Goal: Task Accomplishment & Management: Complete application form

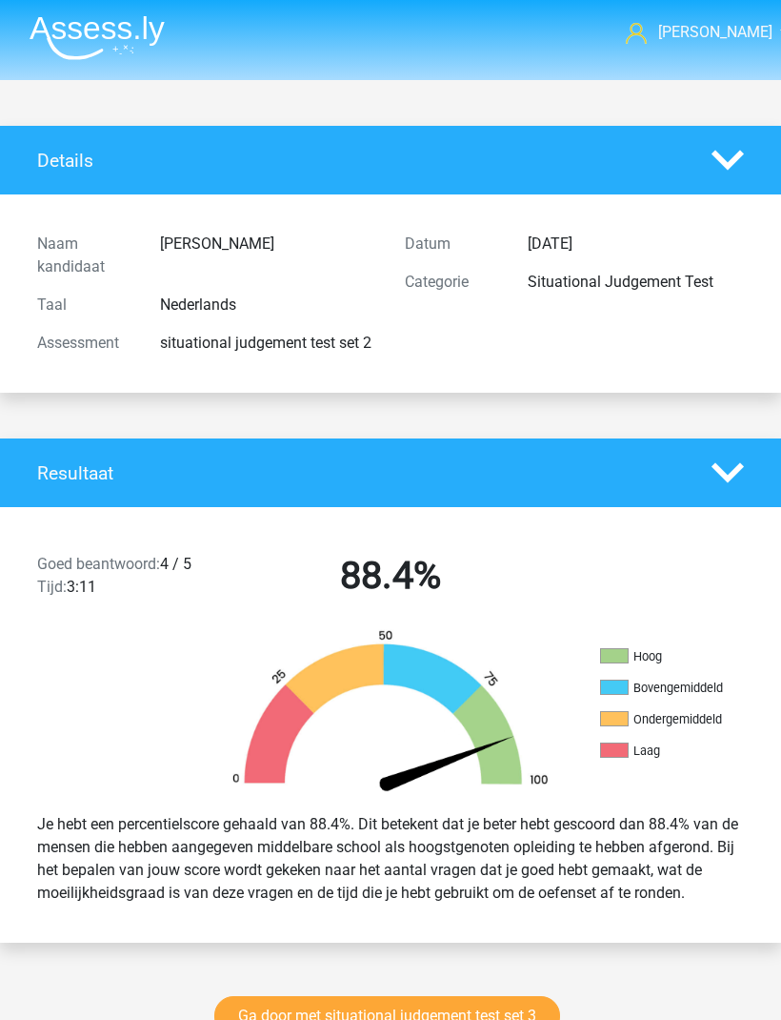
scroll to position [1305, 0]
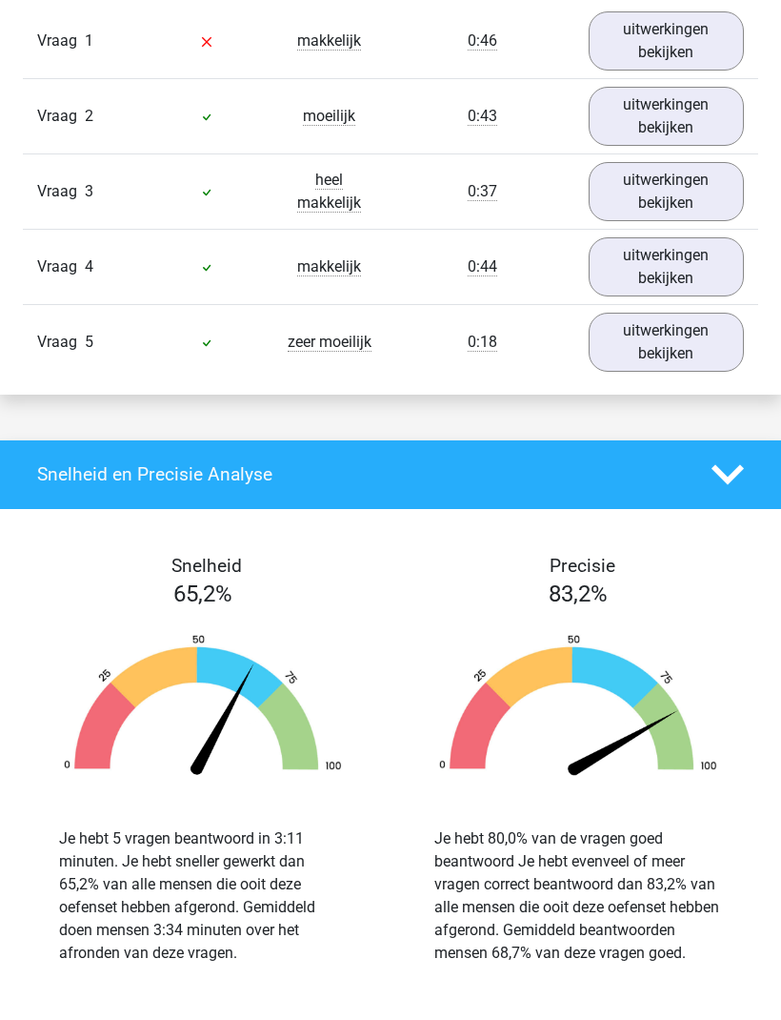
click at [724, 486] on icon at bounding box center [728, 475] width 32 height 32
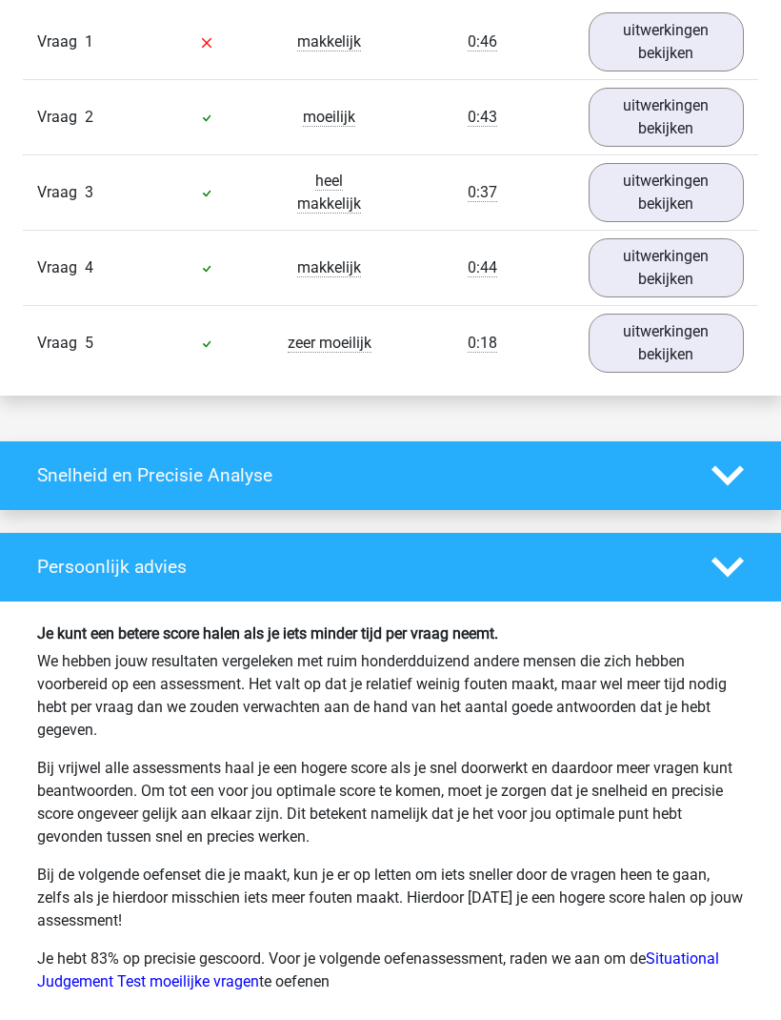
click at [720, 574] on icon at bounding box center [728, 567] width 32 height 32
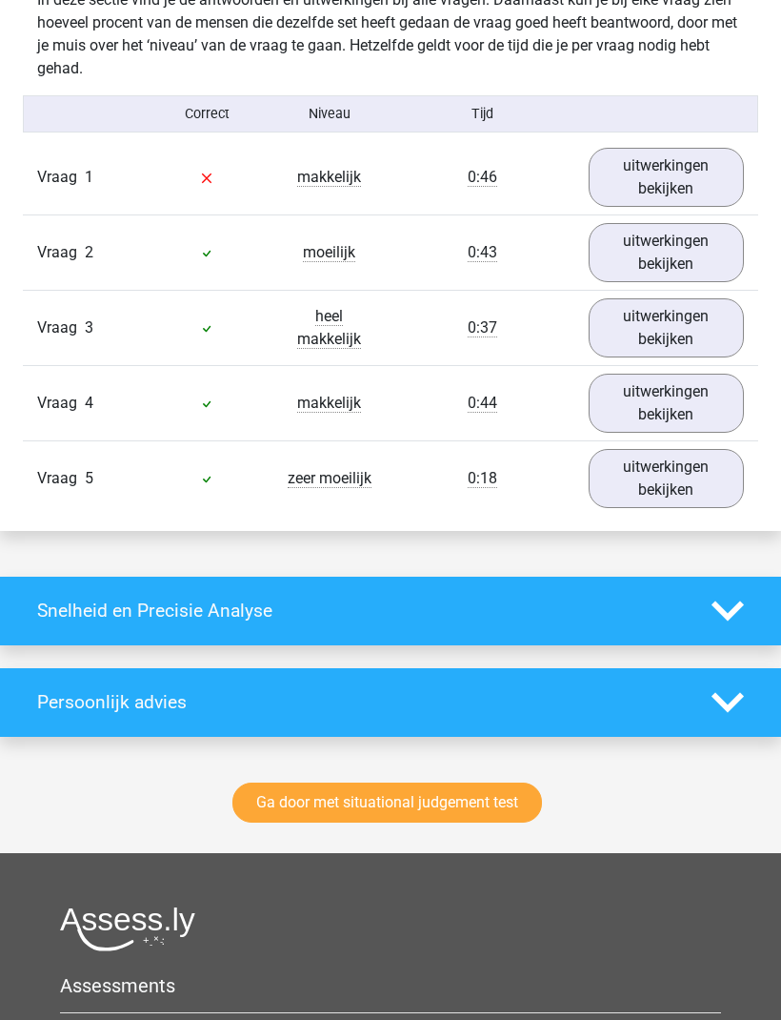
scroll to position [1167, 0]
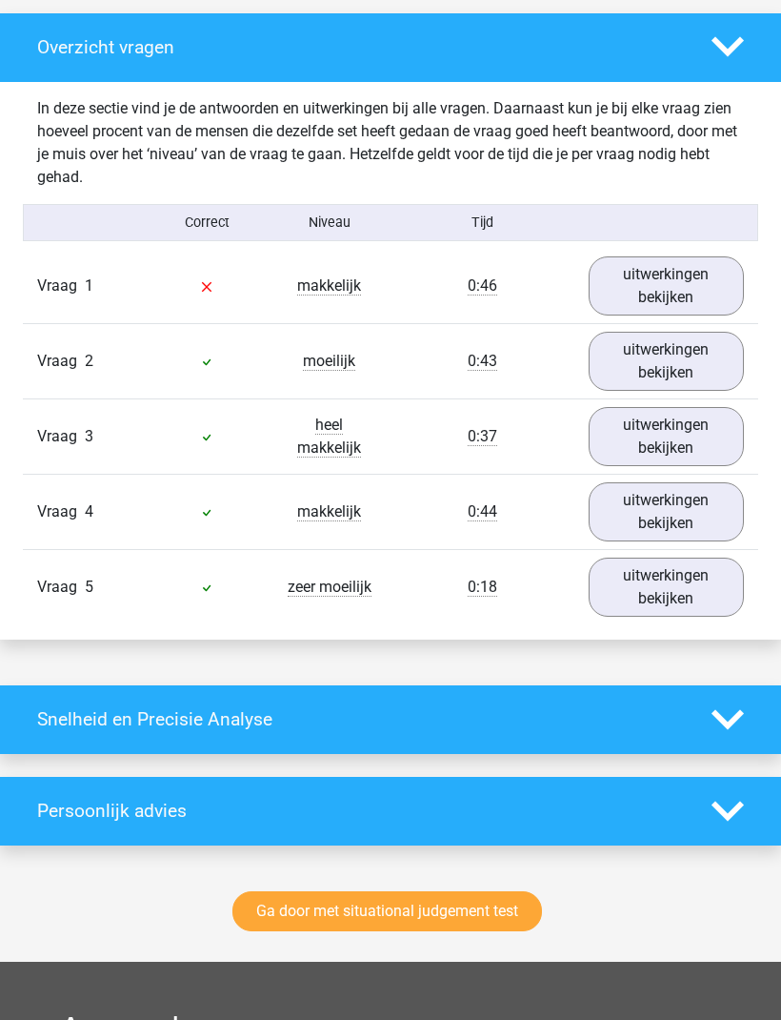
click at [736, 57] on polygon at bounding box center [728, 47] width 32 height 20
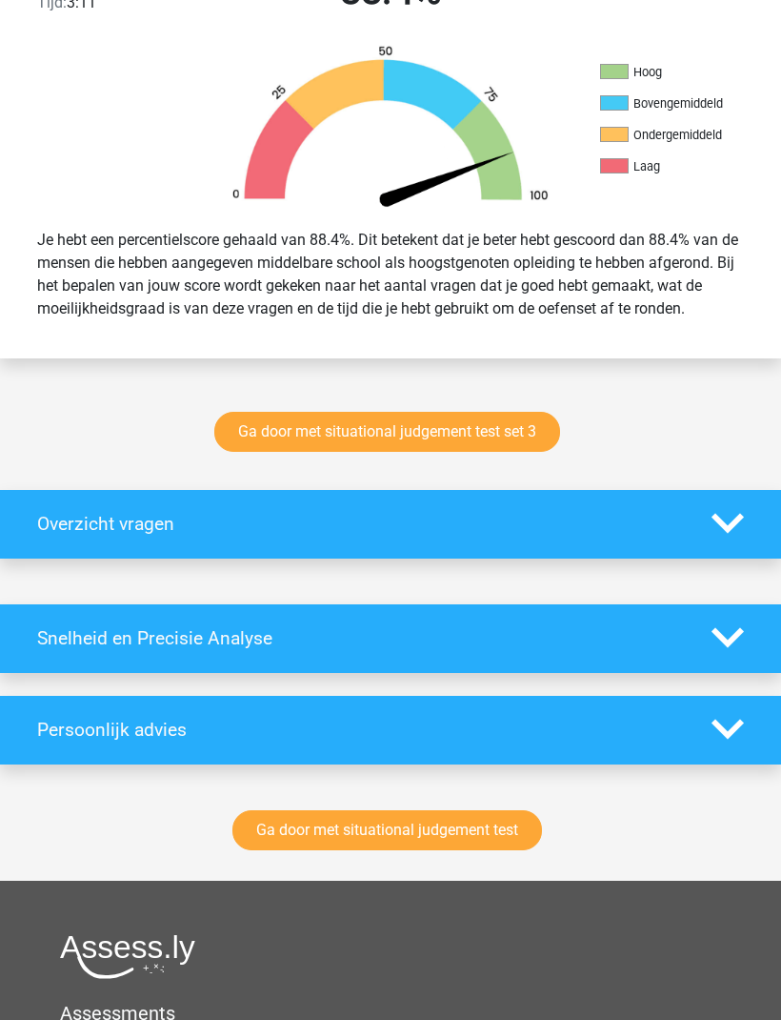
scroll to position [583, 0]
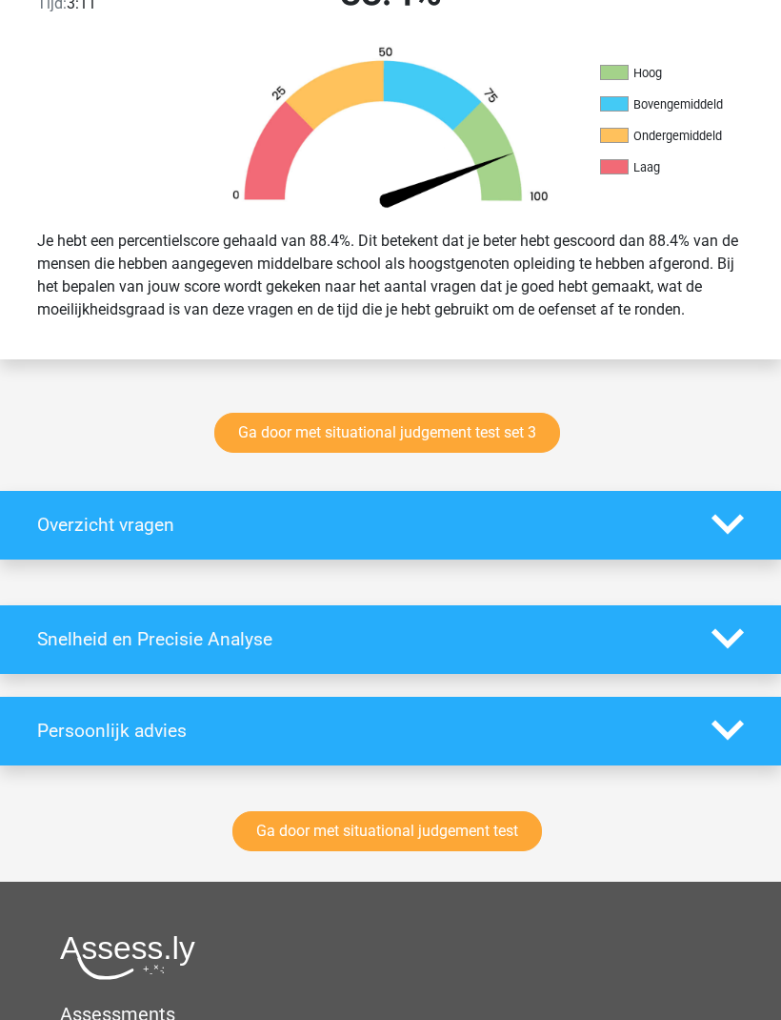
click at [511, 447] on link "Ga door met situational judgement test set 3" at bounding box center [387, 433] width 346 height 40
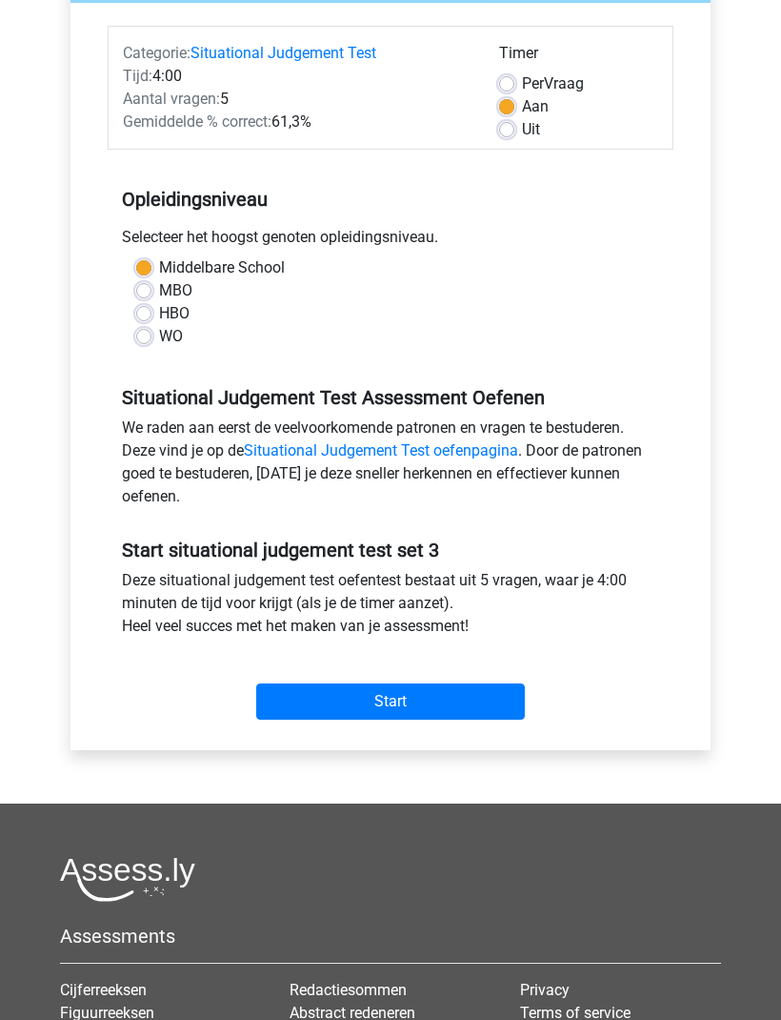
scroll to position [221, 0]
click at [479, 694] on input "Start" at bounding box center [390, 702] width 269 height 36
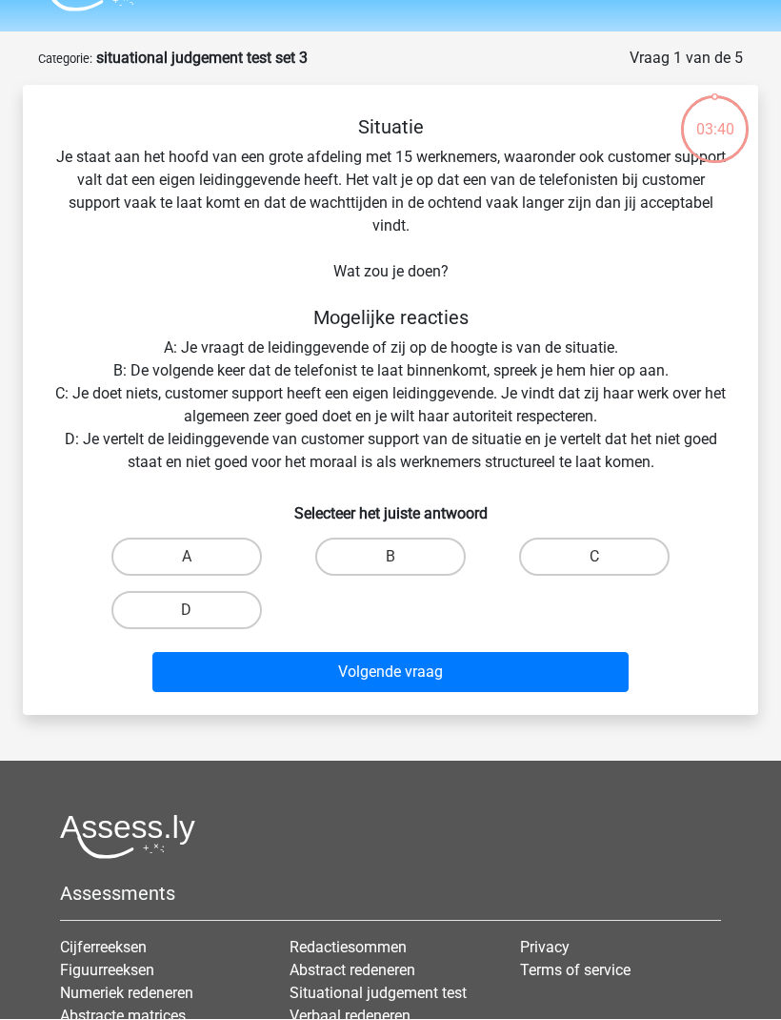
scroll to position [49, 0]
click at [223, 543] on label "A" at bounding box center [187, 556] width 151 height 38
click at [199, 557] on input "A" at bounding box center [193, 563] width 12 height 12
radio input "true"
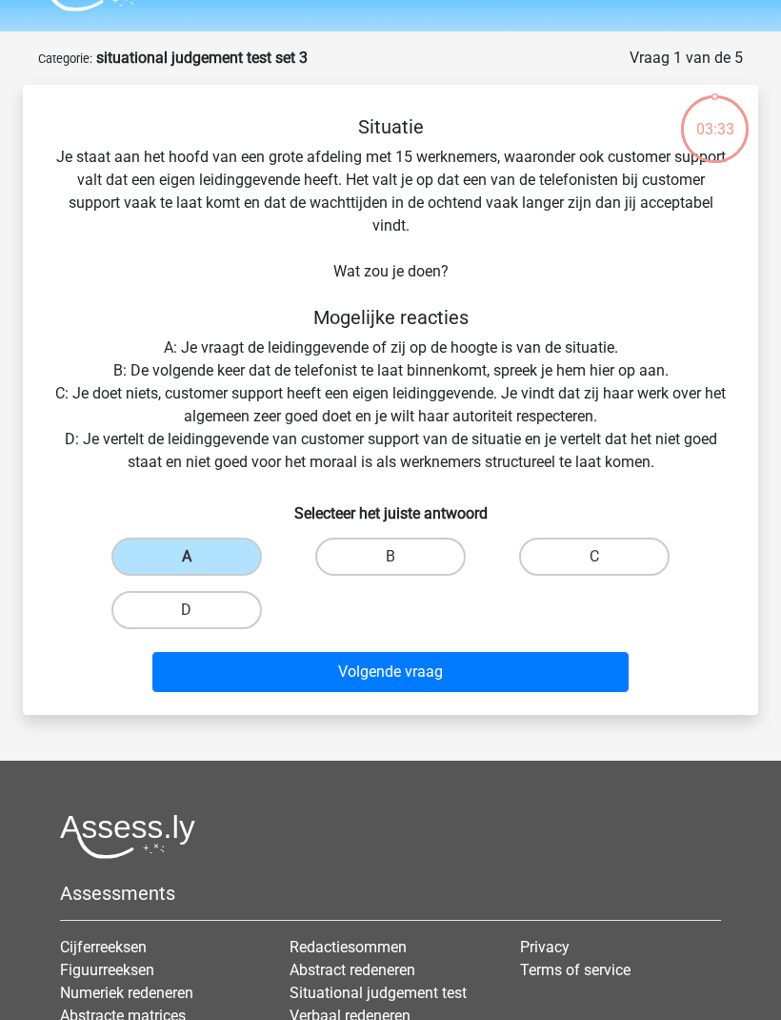
click at [516, 664] on button "Volgende vraag" at bounding box center [390, 672] width 477 height 40
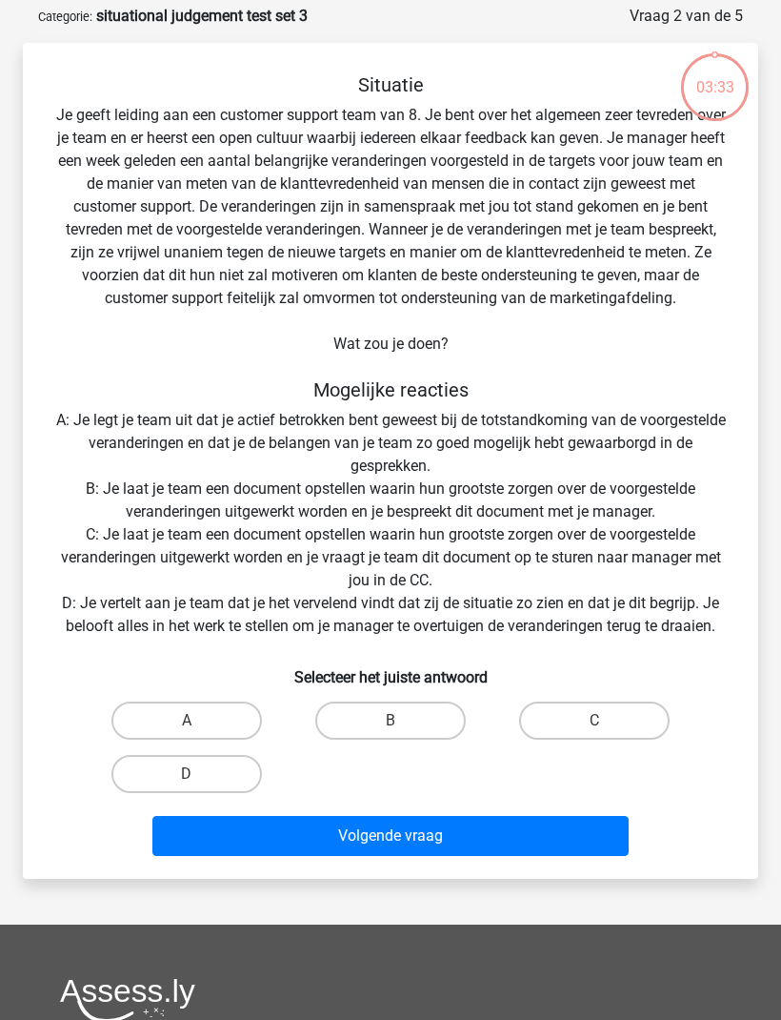
scroll to position [95, 0]
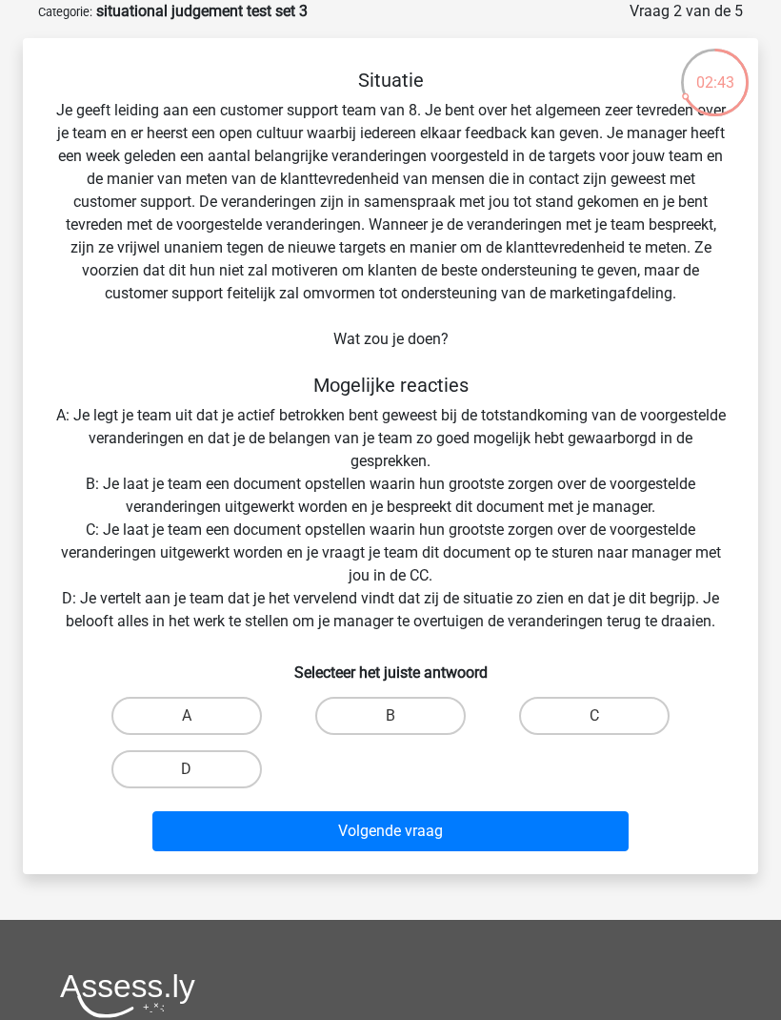
click at [214, 700] on label "A" at bounding box center [187, 716] width 151 height 38
click at [199, 716] on input "A" at bounding box center [193, 722] width 12 height 12
radio input "true"
click at [457, 824] on button "Volgende vraag" at bounding box center [390, 831] width 477 height 40
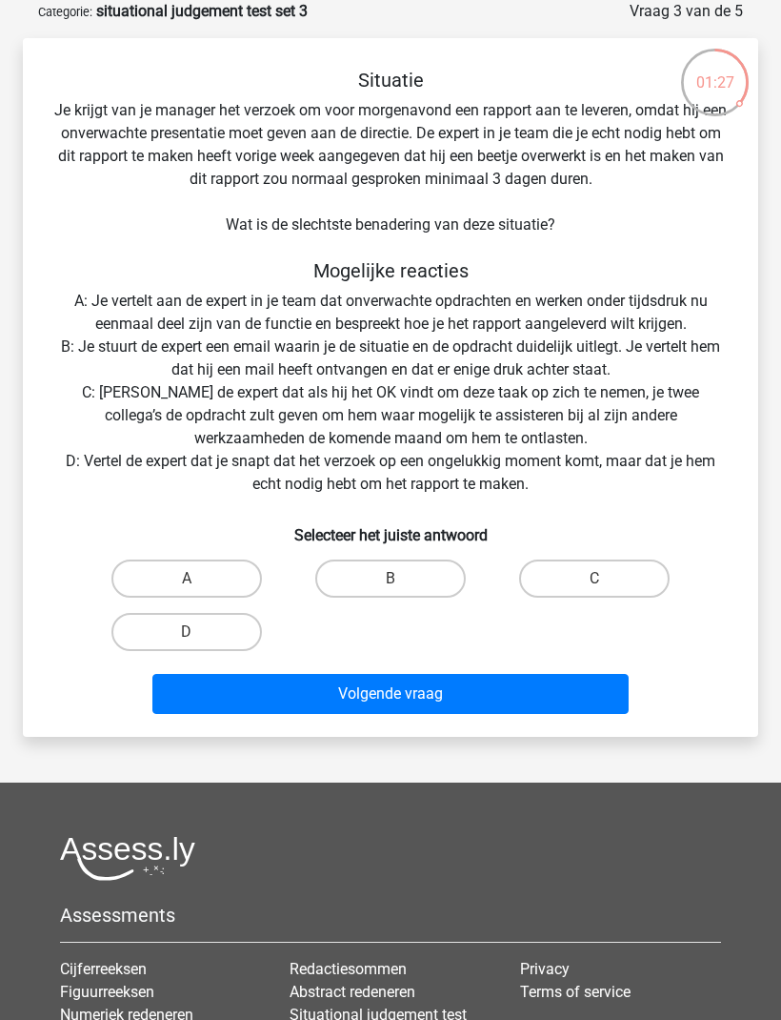
click at [615, 574] on label "C" at bounding box center [594, 578] width 151 height 38
click at [607, 578] on input "C" at bounding box center [601, 584] width 12 height 12
radio input "true"
click at [545, 684] on button "Volgende vraag" at bounding box center [390, 694] width 477 height 40
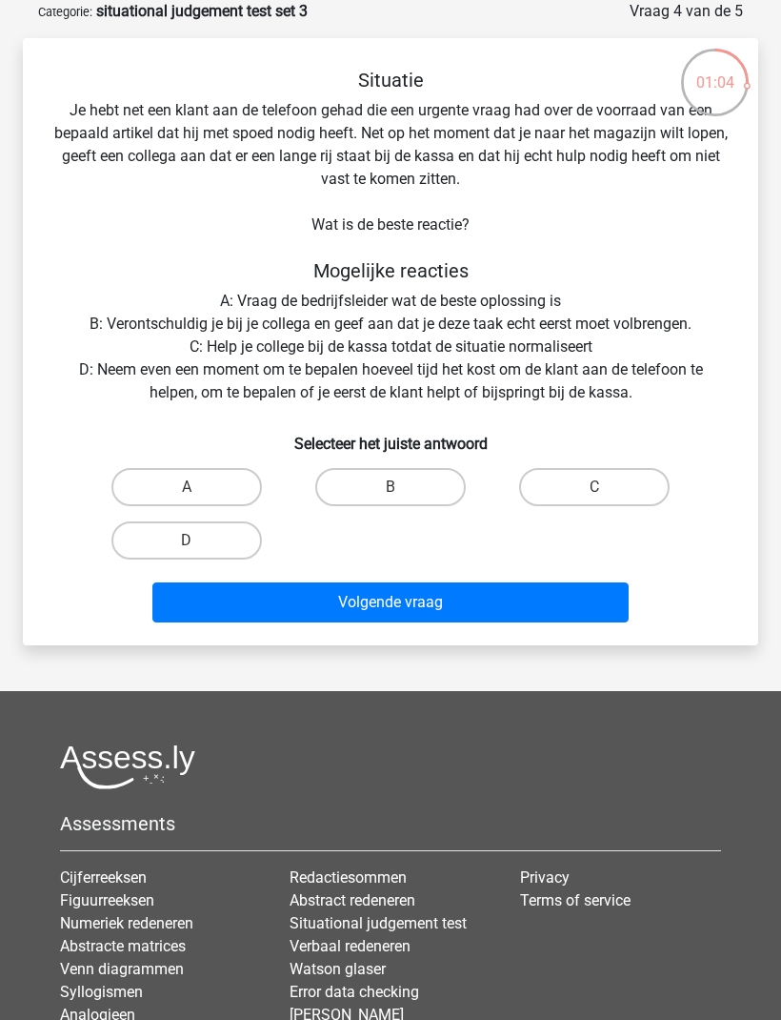
click at [235, 532] on label "D" at bounding box center [187, 540] width 151 height 38
click at [199, 540] on input "D" at bounding box center [193, 546] width 12 height 12
radio input "true"
click at [497, 595] on button "Volgende vraag" at bounding box center [390, 602] width 477 height 40
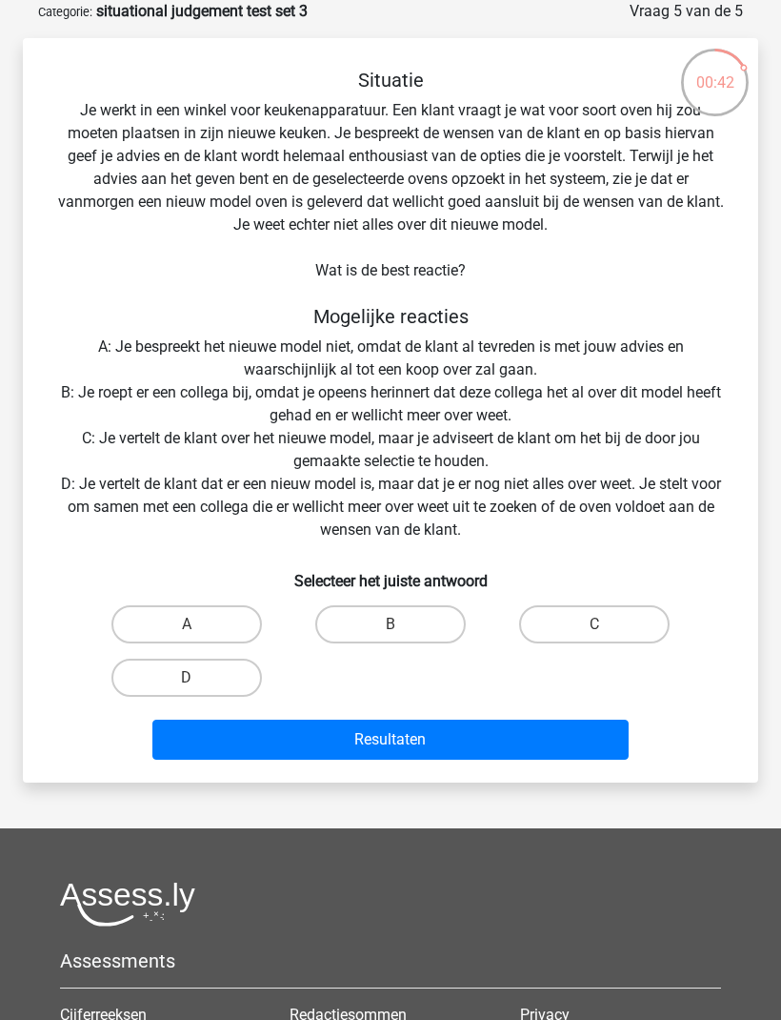
click at [233, 671] on label "D" at bounding box center [187, 678] width 151 height 38
click at [199, 678] on input "D" at bounding box center [193, 684] width 12 height 12
radio input "true"
click at [445, 736] on button "Resultaten" at bounding box center [390, 740] width 477 height 40
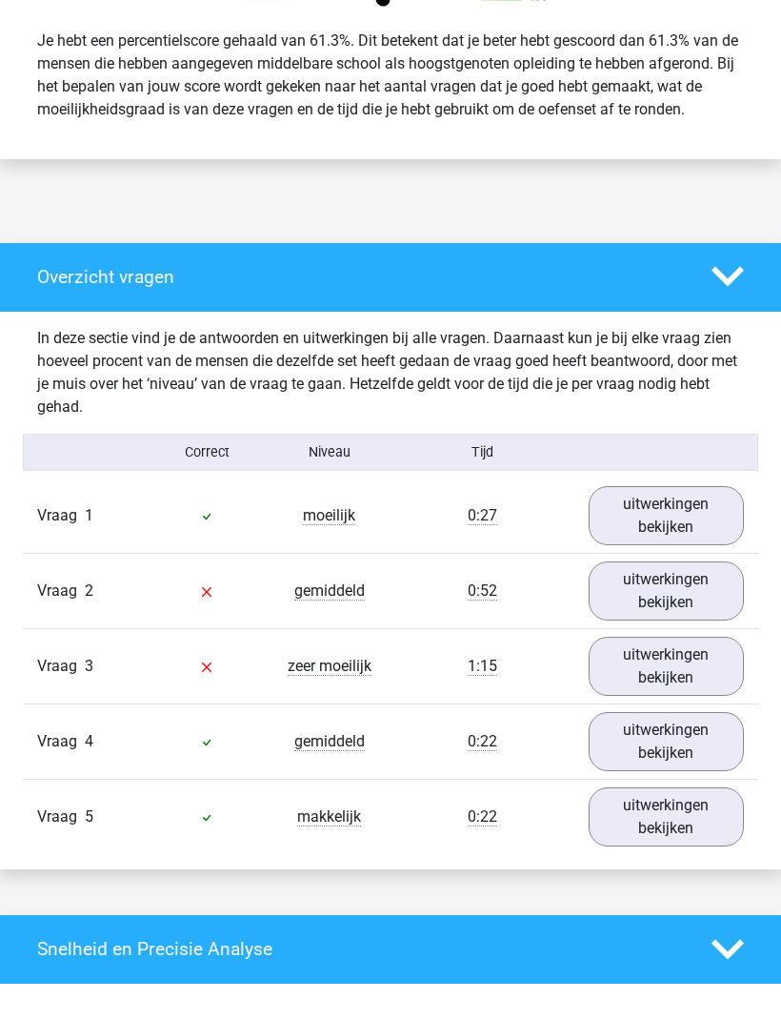
scroll to position [784, 0]
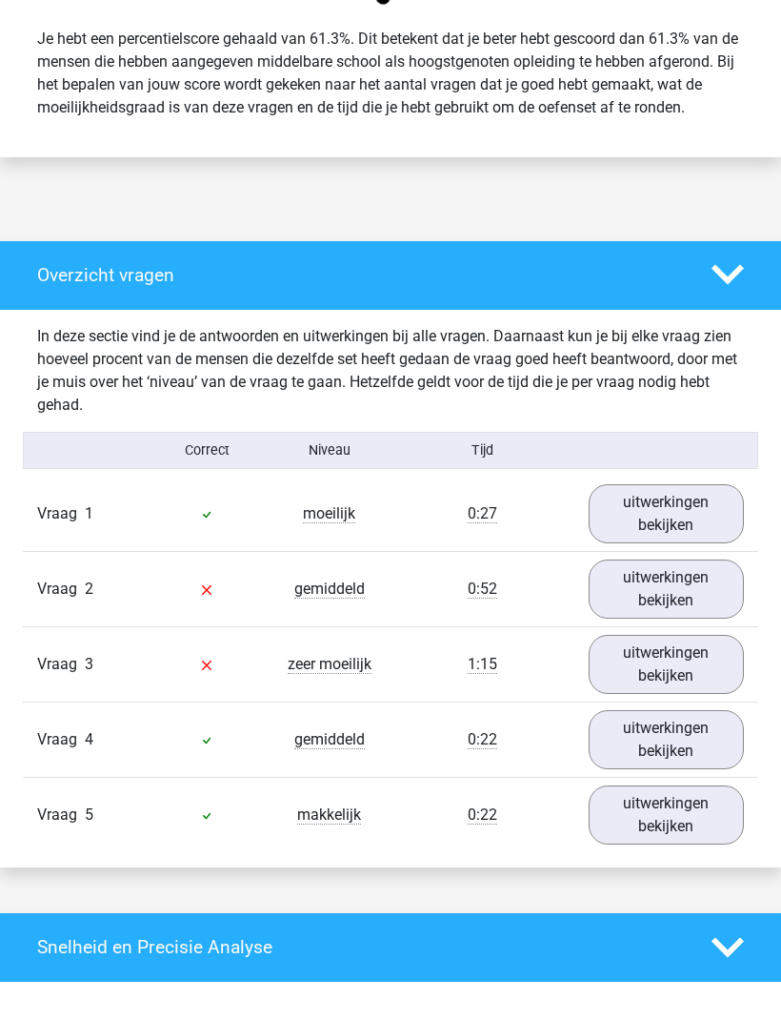
click at [725, 287] on icon at bounding box center [728, 275] width 32 height 32
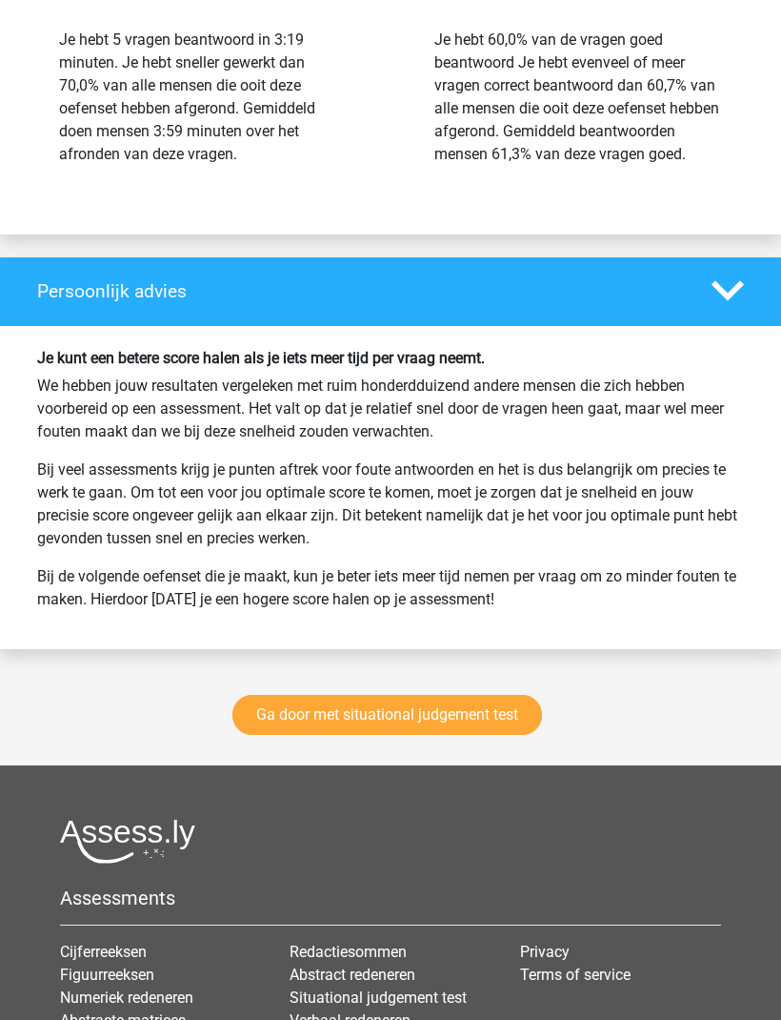
scroll to position [1492, 0]
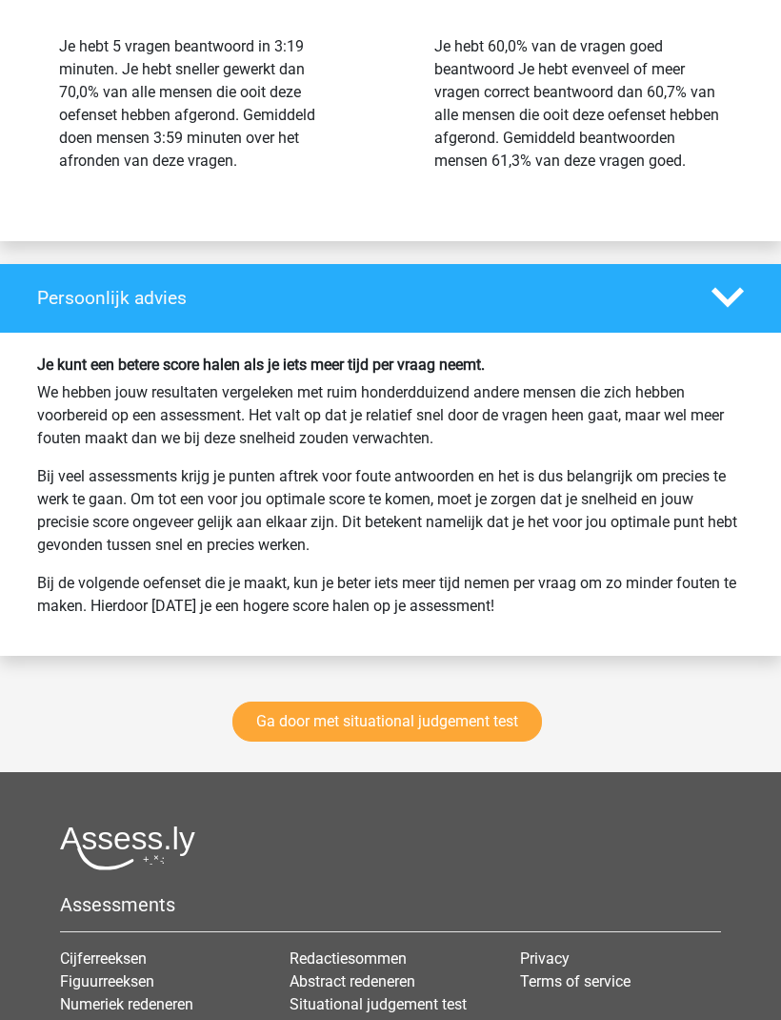
click at [512, 734] on div "Ga door met situational judgement test" at bounding box center [390, 725] width 781 height 93
click at [492, 741] on link "Ga door met situational judgement test" at bounding box center [388, 721] width 310 height 40
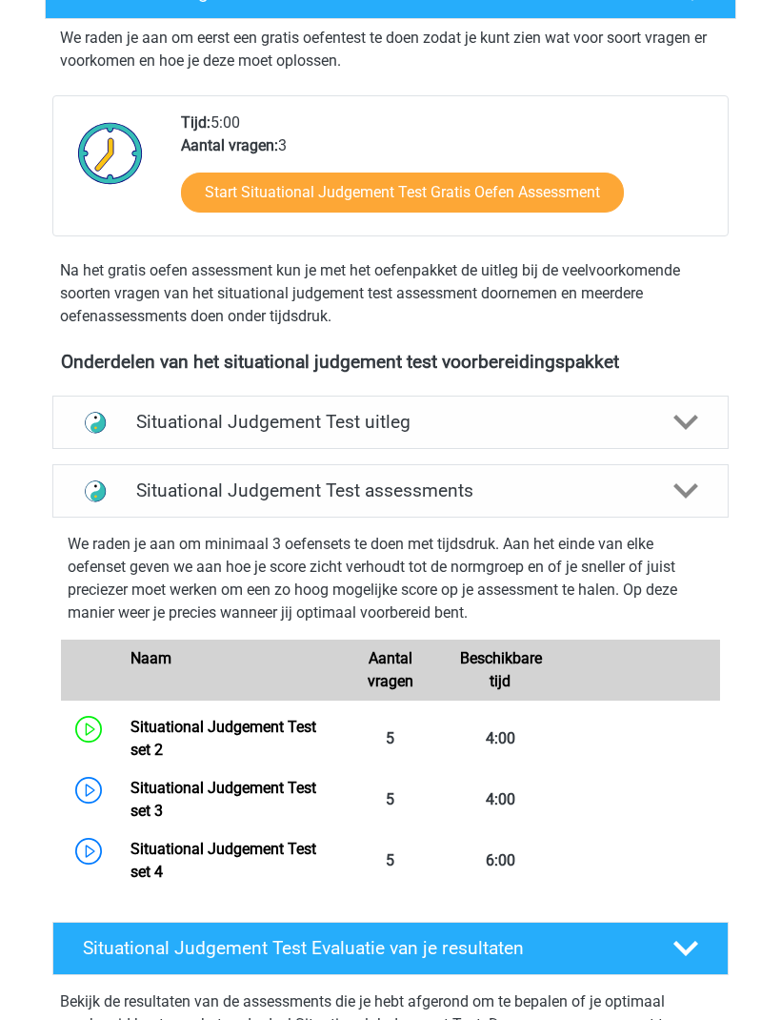
scroll to position [350, 0]
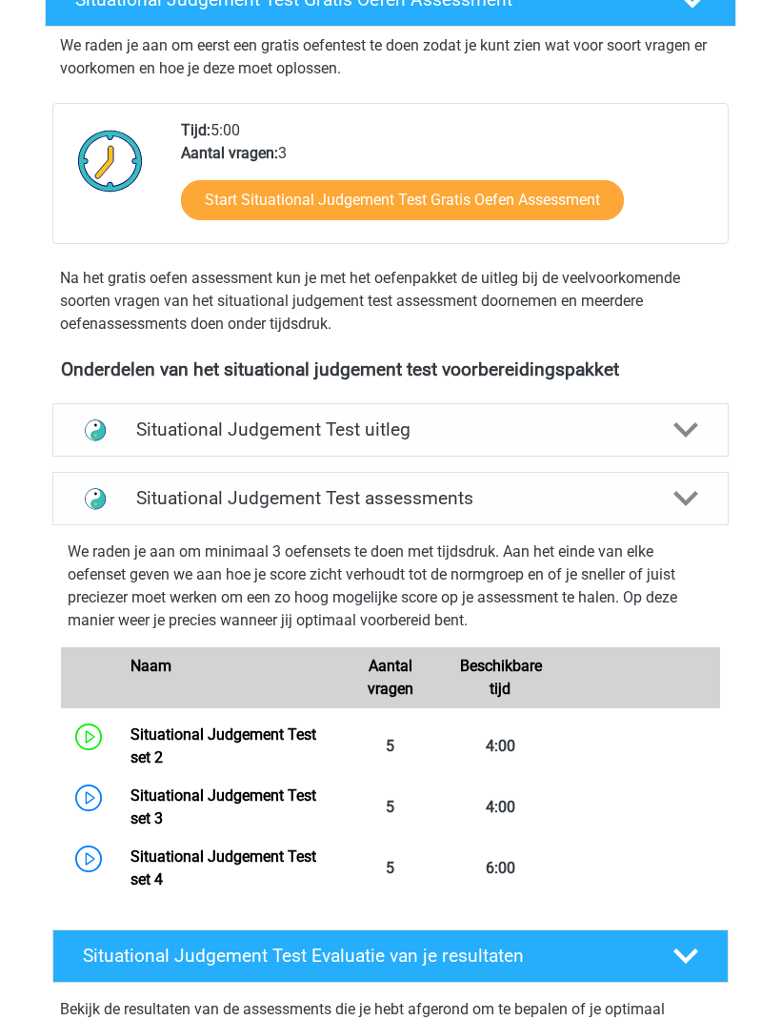
click at [686, 487] on icon at bounding box center [686, 499] width 25 height 25
click at [678, 496] on polygon at bounding box center [686, 498] width 25 height 15
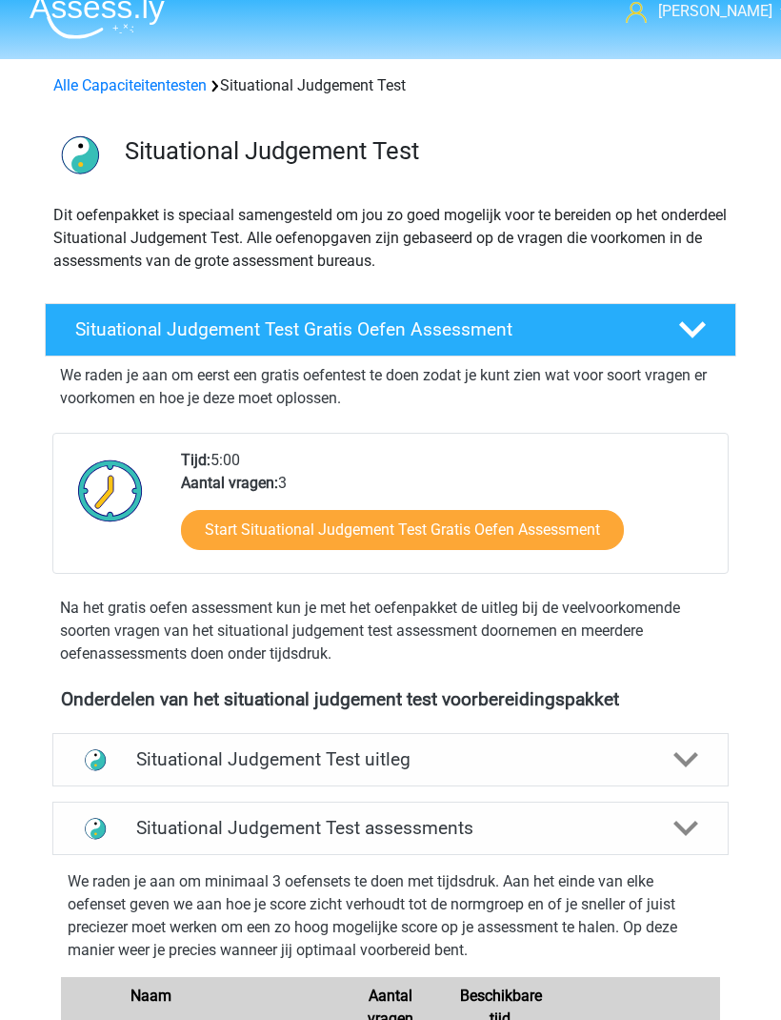
scroll to position [0, 0]
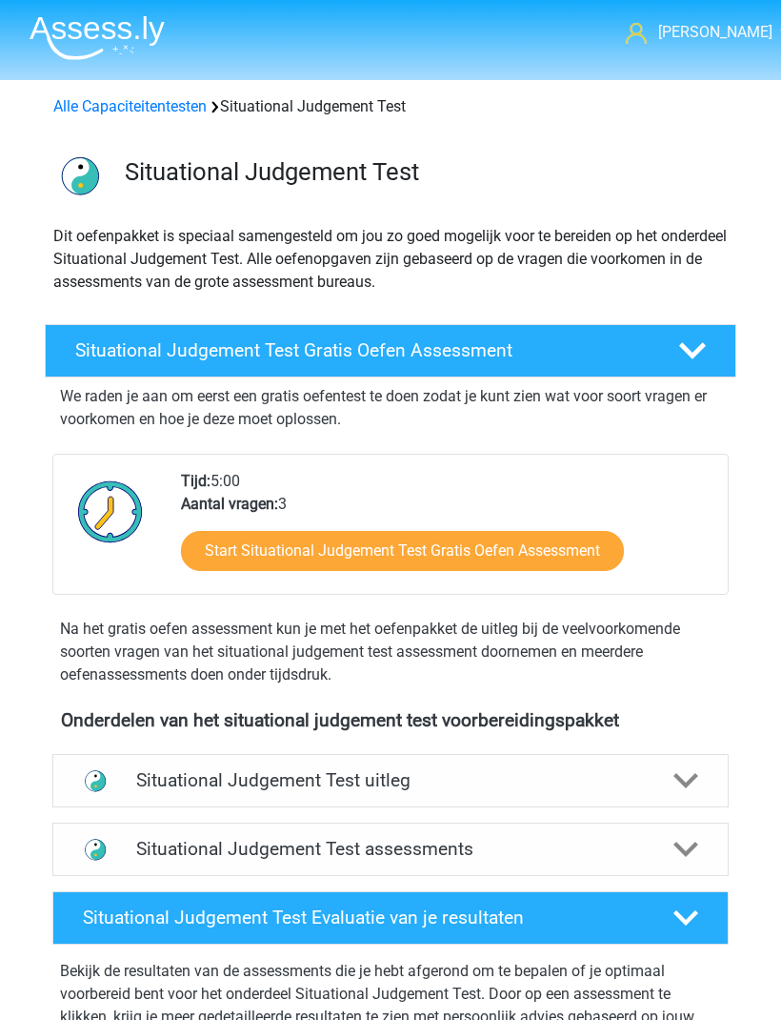
scroll to position [429, 0]
